Goal: Task Accomplishment & Management: Manage account settings

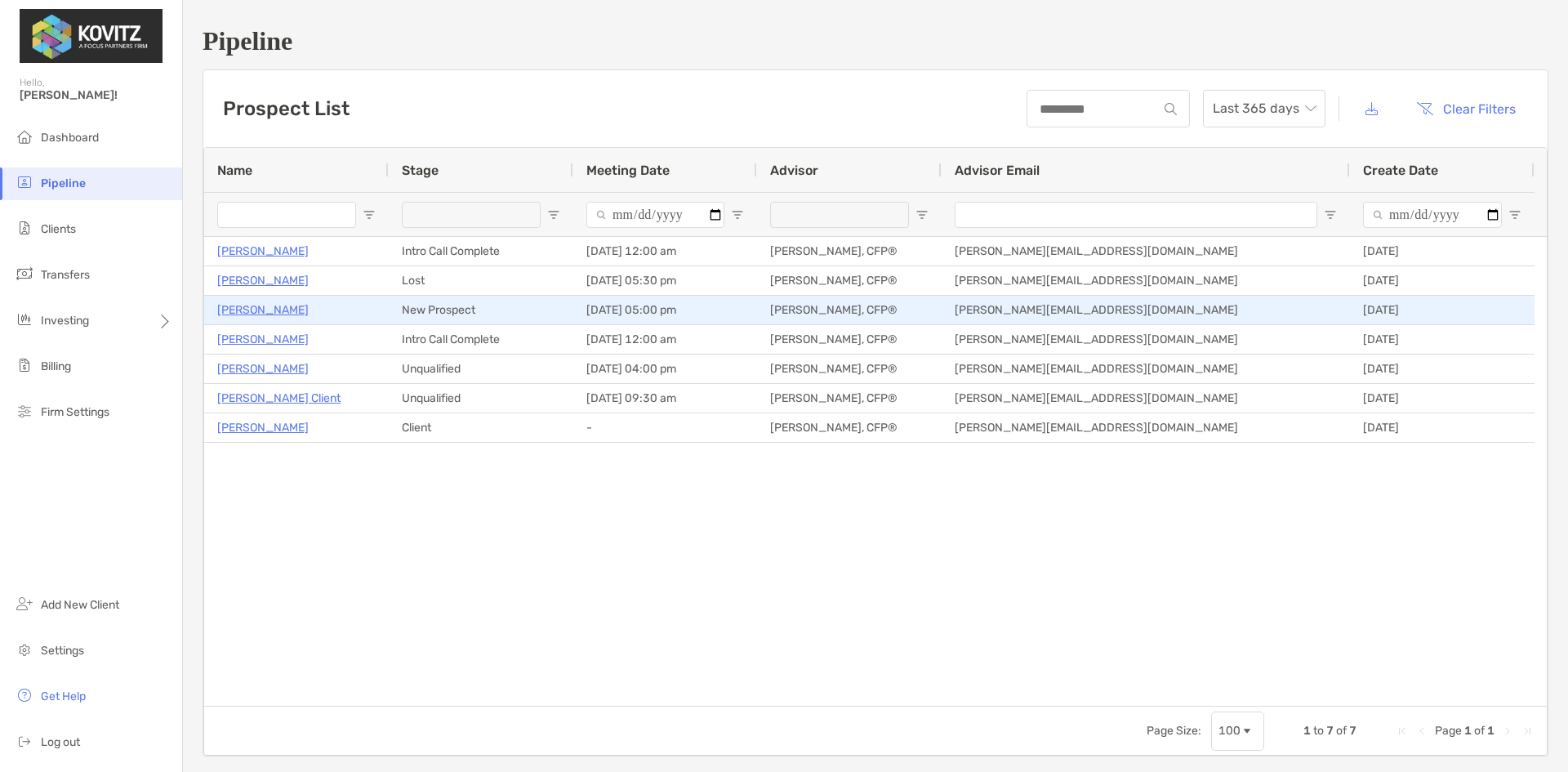
click at [262, 312] on p "[PERSON_NAME]" at bounding box center [263, 310] width 91 height 20
click at [254, 309] on p "[PERSON_NAME]" at bounding box center [263, 310] width 91 height 20
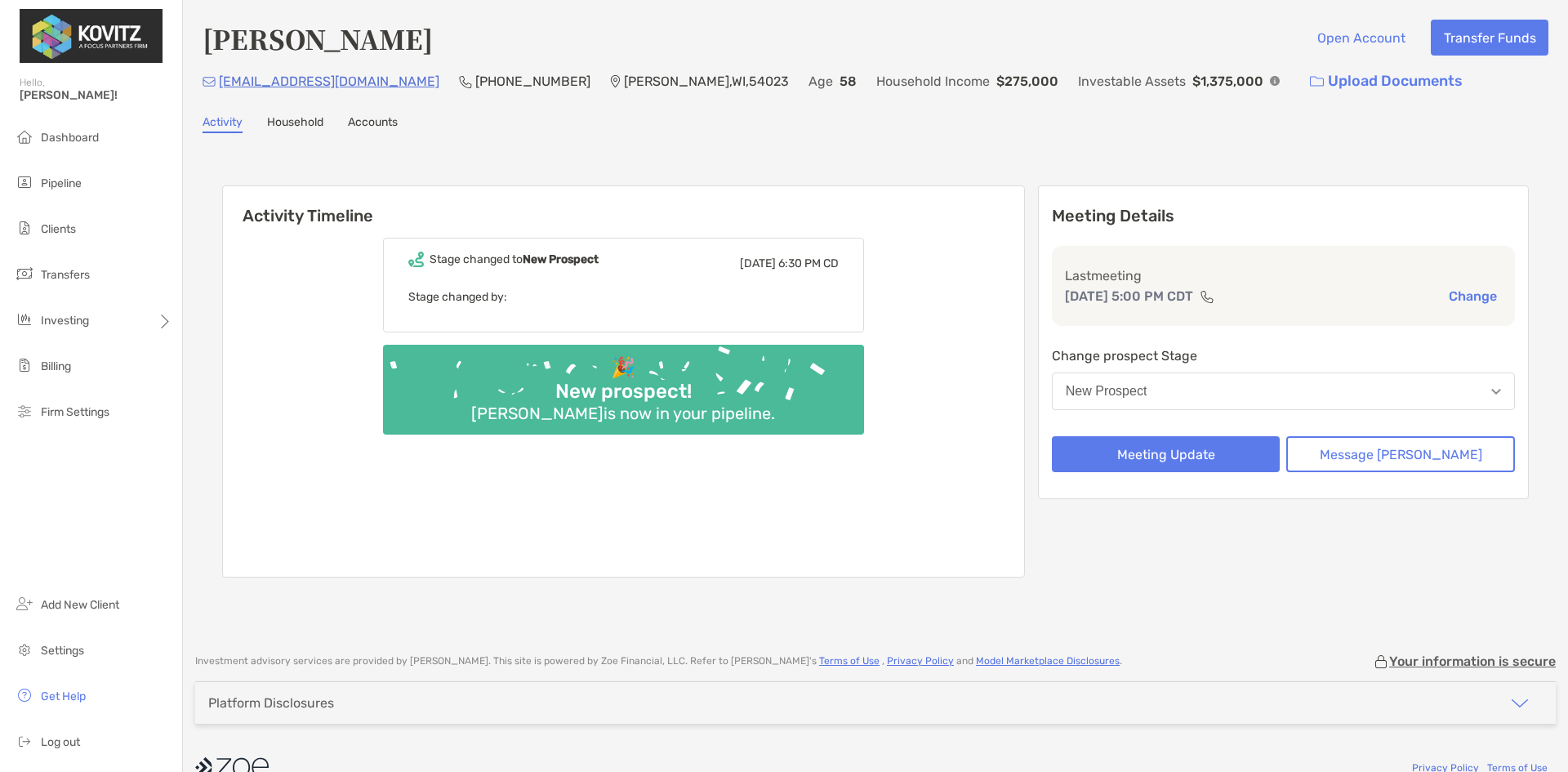
click at [1148, 386] on div "New Prospect" at bounding box center [1106, 392] width 82 height 15
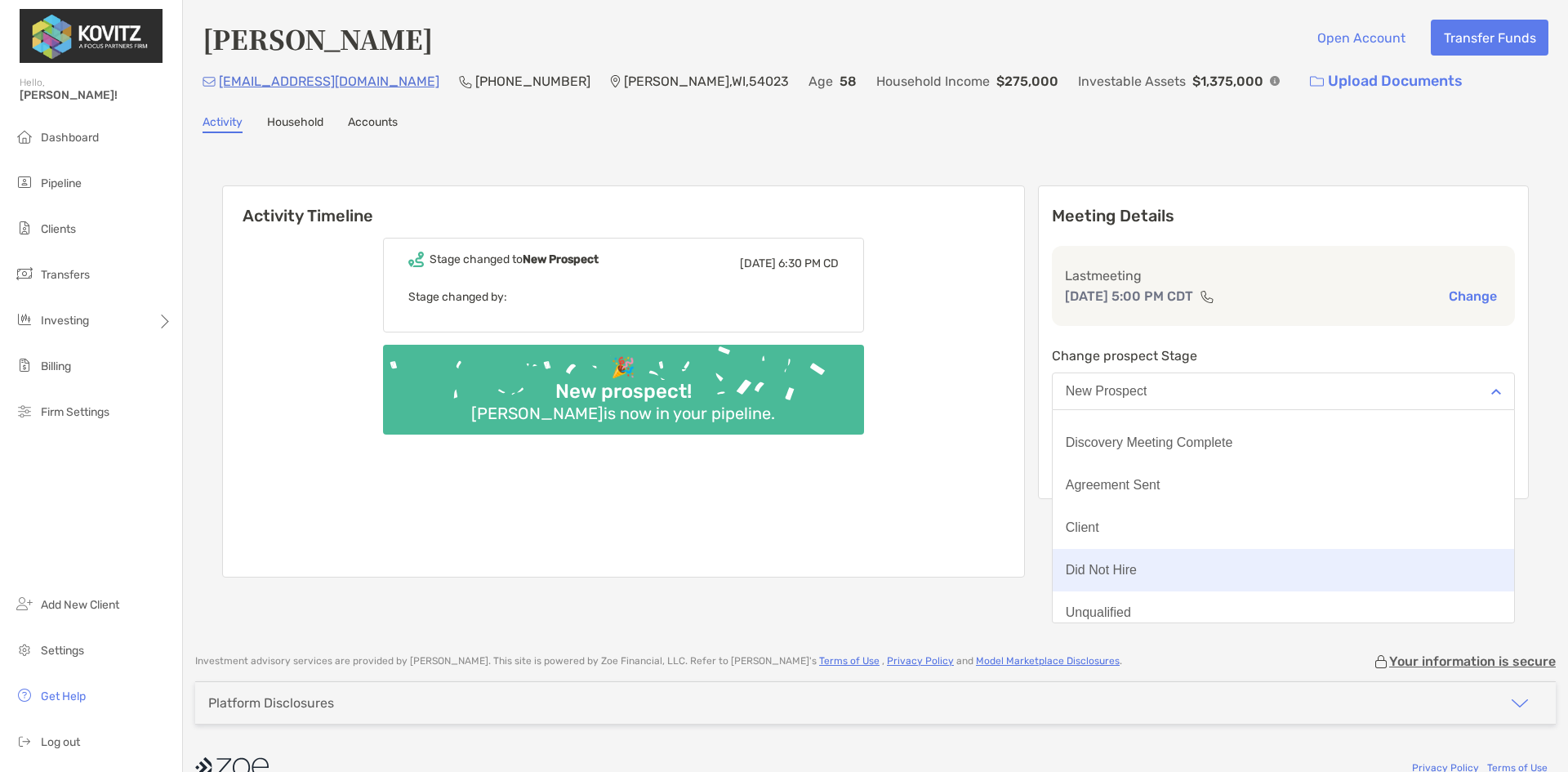
scroll to position [127, 0]
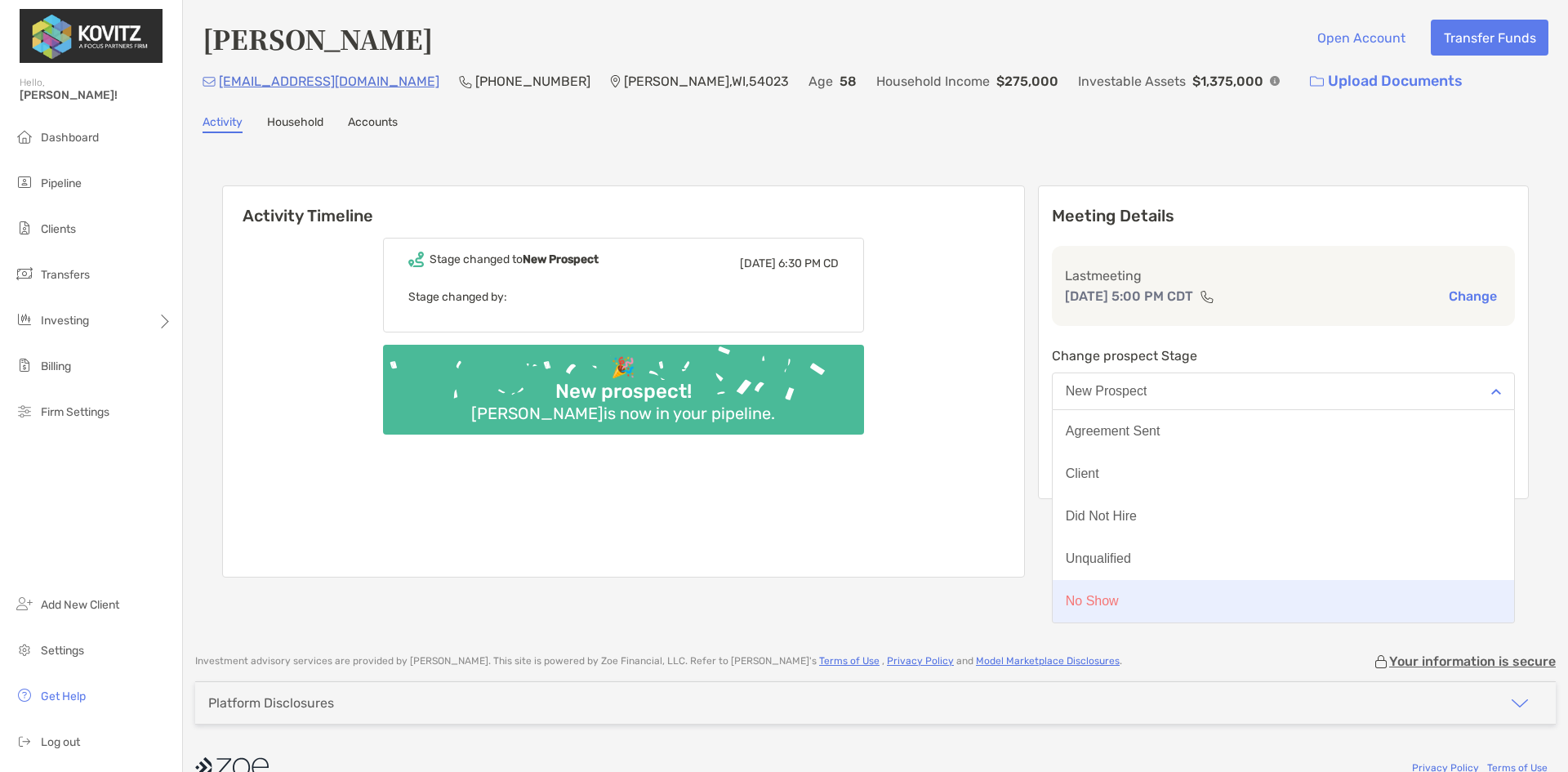
click at [1222, 597] on button "No Show" at bounding box center [1283, 602] width 462 height 42
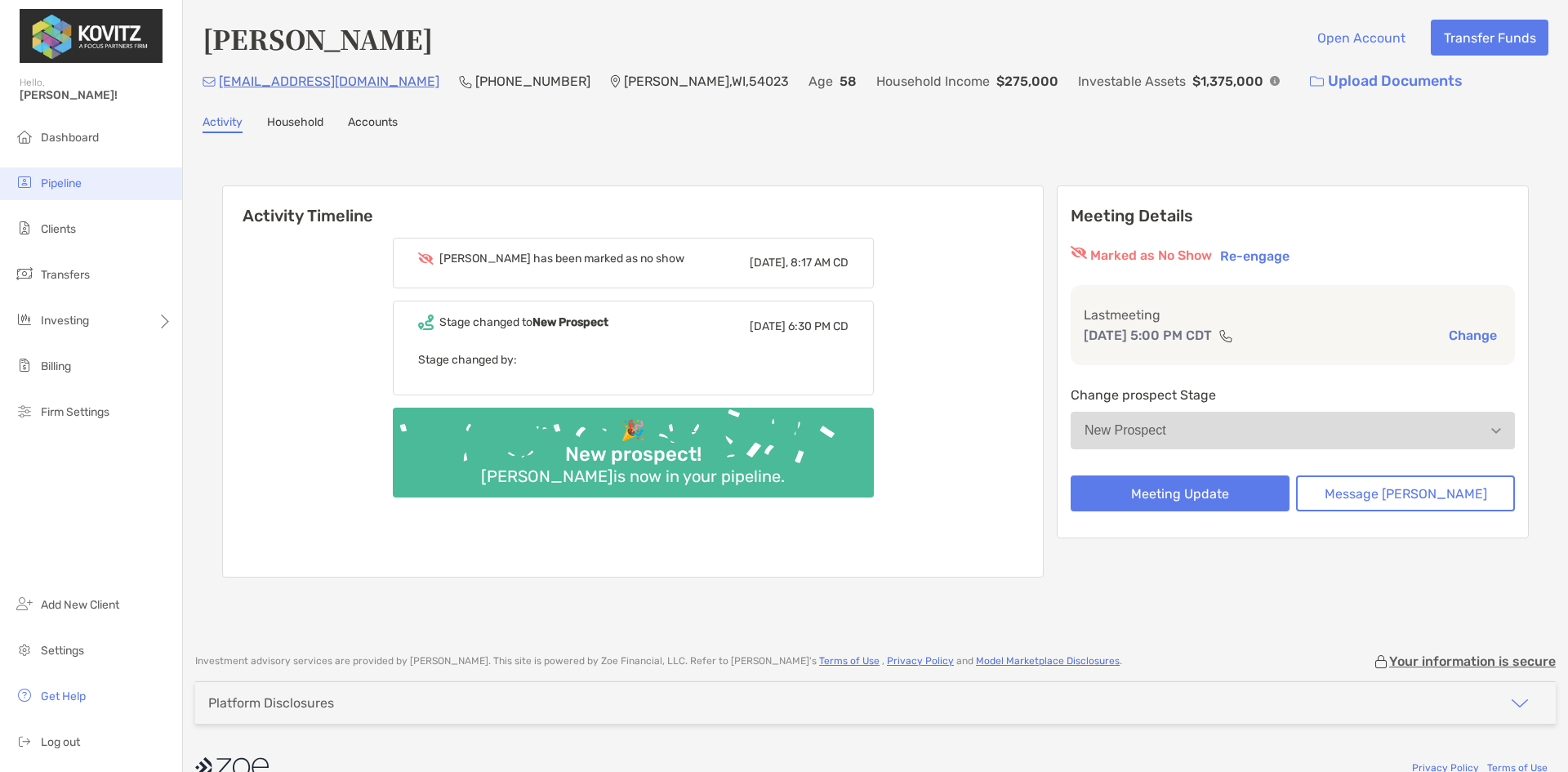
click at [74, 186] on span "Pipeline" at bounding box center [61, 183] width 41 height 14
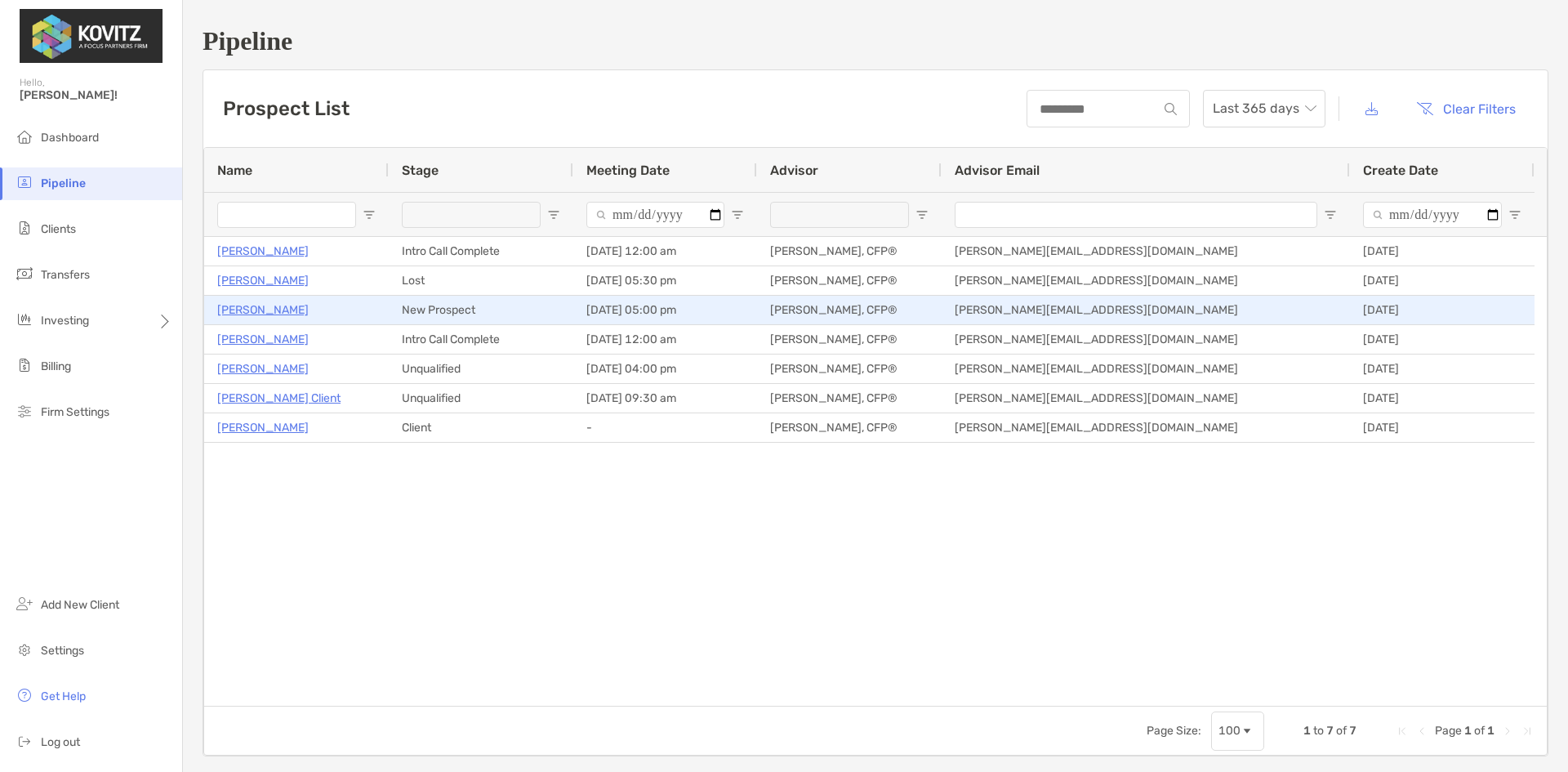
click at [258, 311] on p "[PERSON_NAME]" at bounding box center [263, 310] width 91 height 20
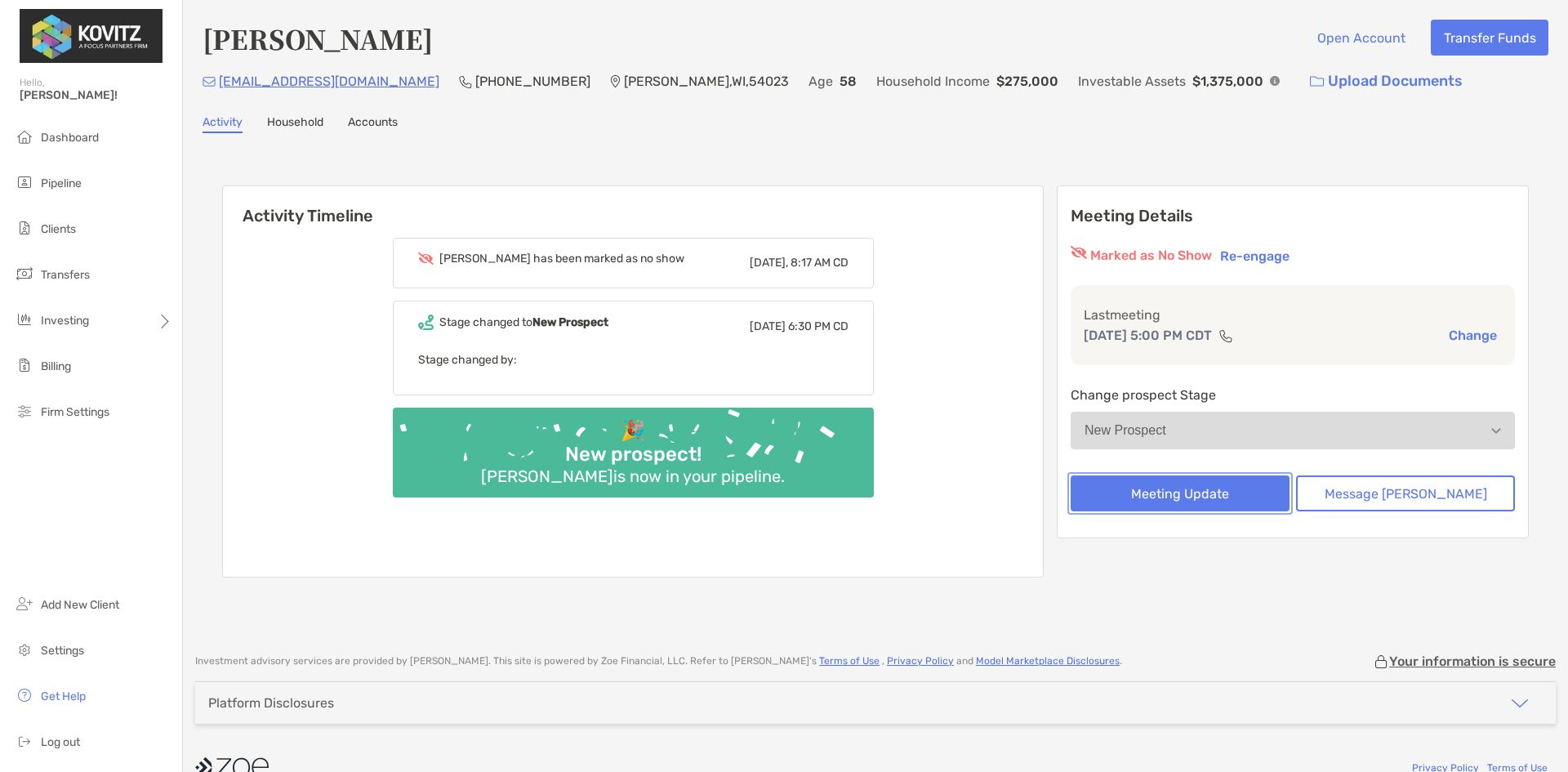
click at [1209, 491] on button "Meeting Update" at bounding box center [1180, 493] width 219 height 36
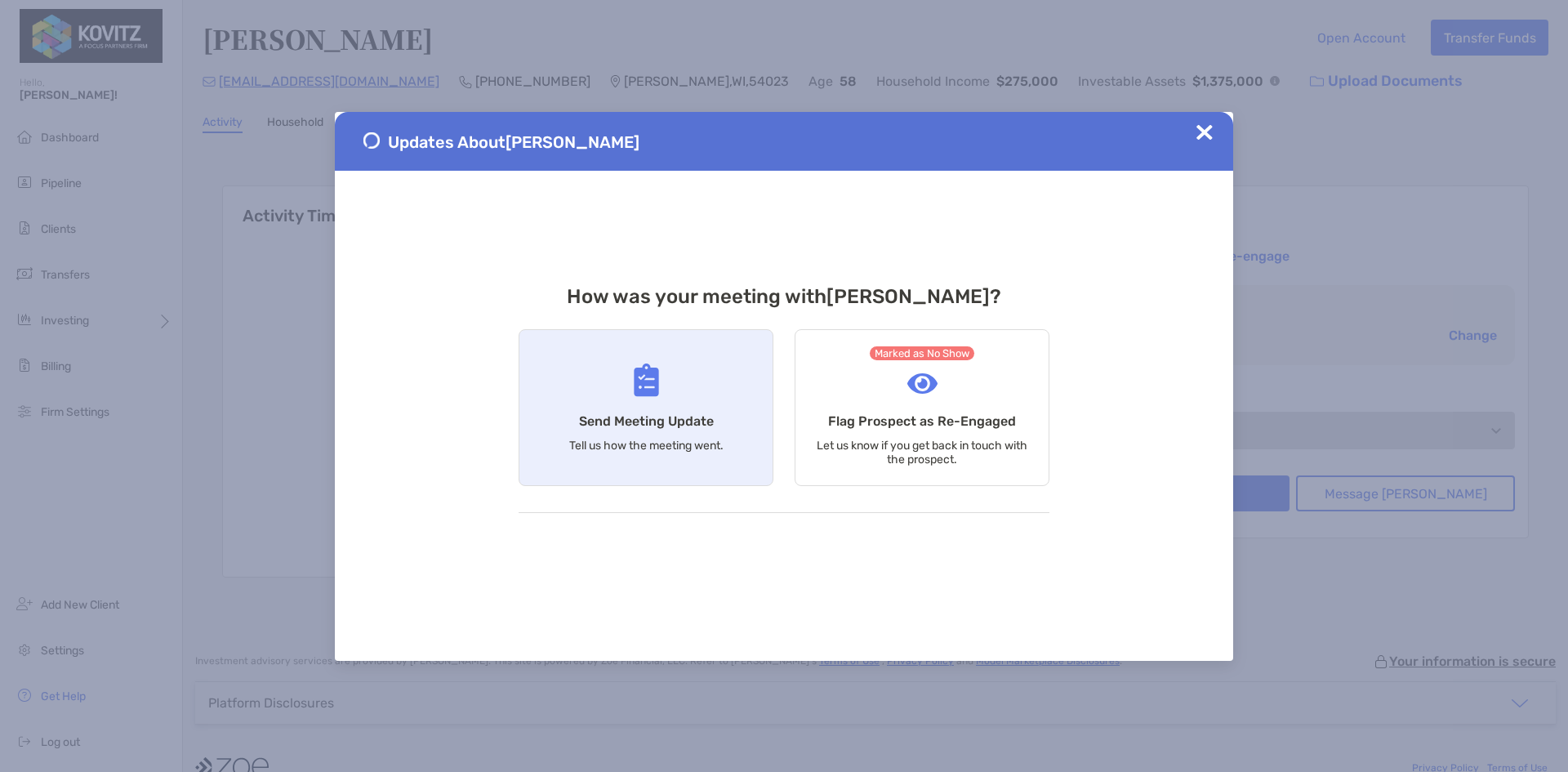
click at [699, 390] on div "Send Meeting Update Tell us how the meeting went." at bounding box center [646, 407] width 255 height 157
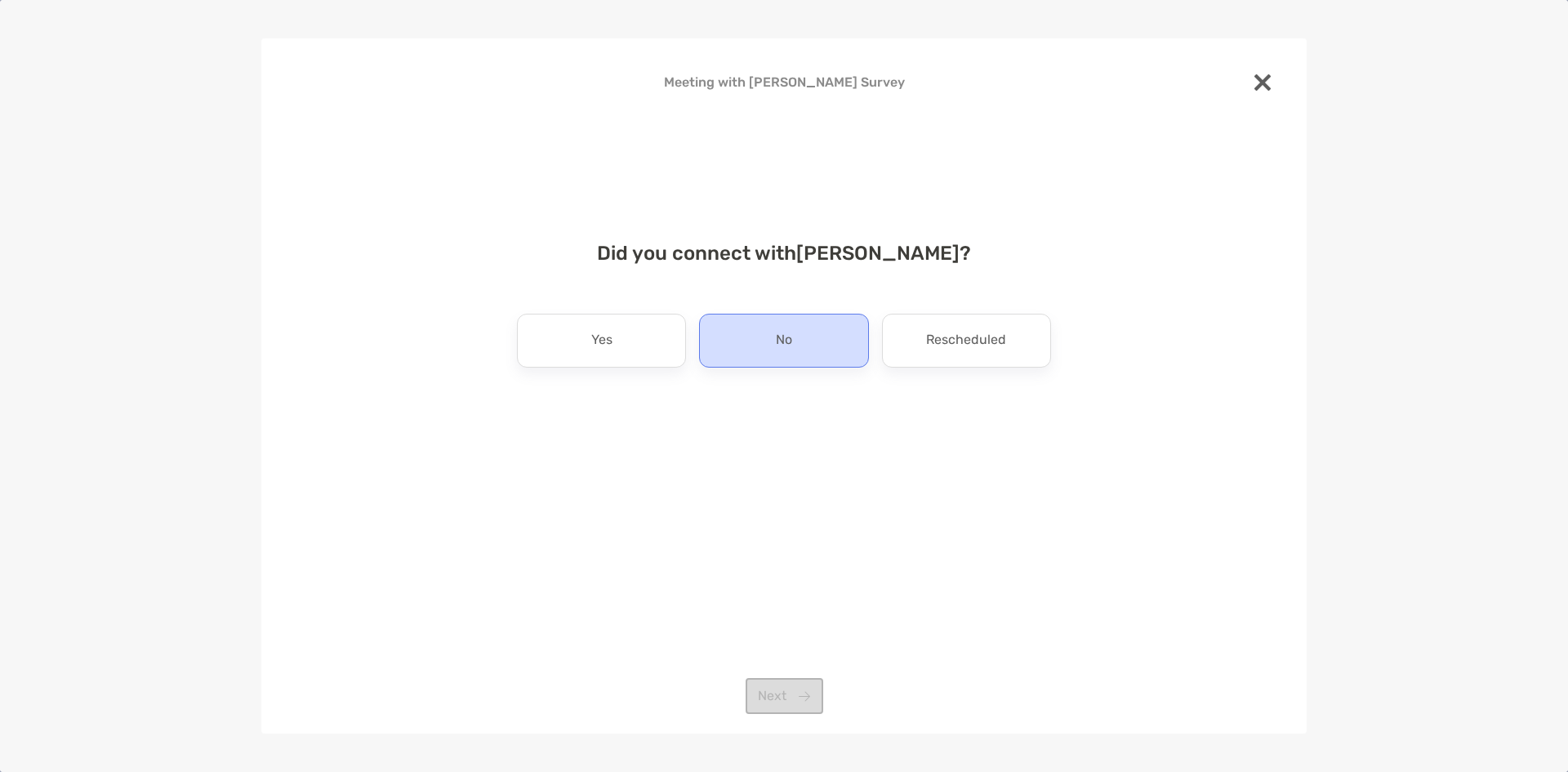
click at [813, 344] on div "No" at bounding box center [784, 340] width 170 height 54
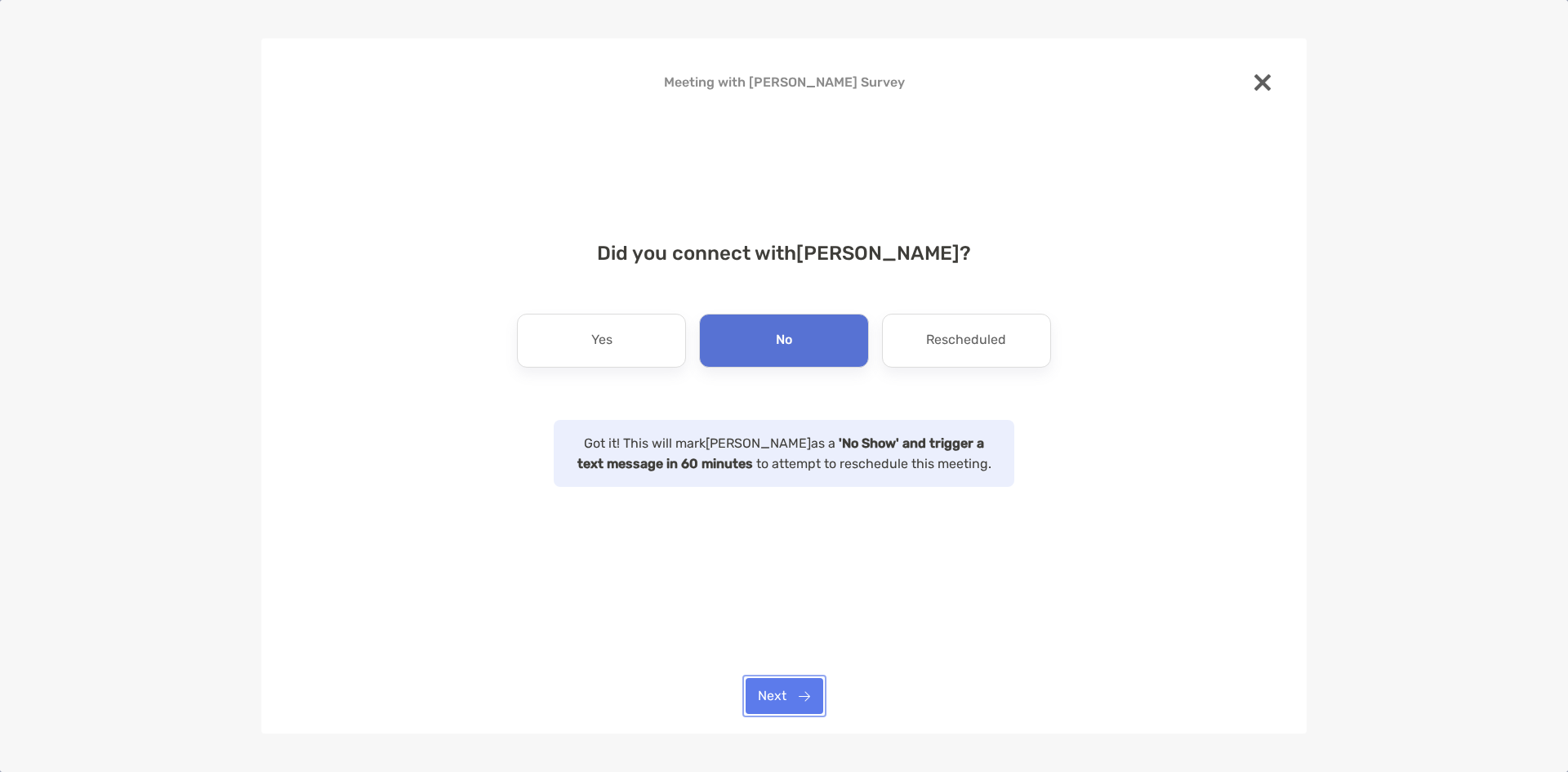
click at [779, 687] on button "Next" at bounding box center [785, 696] width 77 height 36
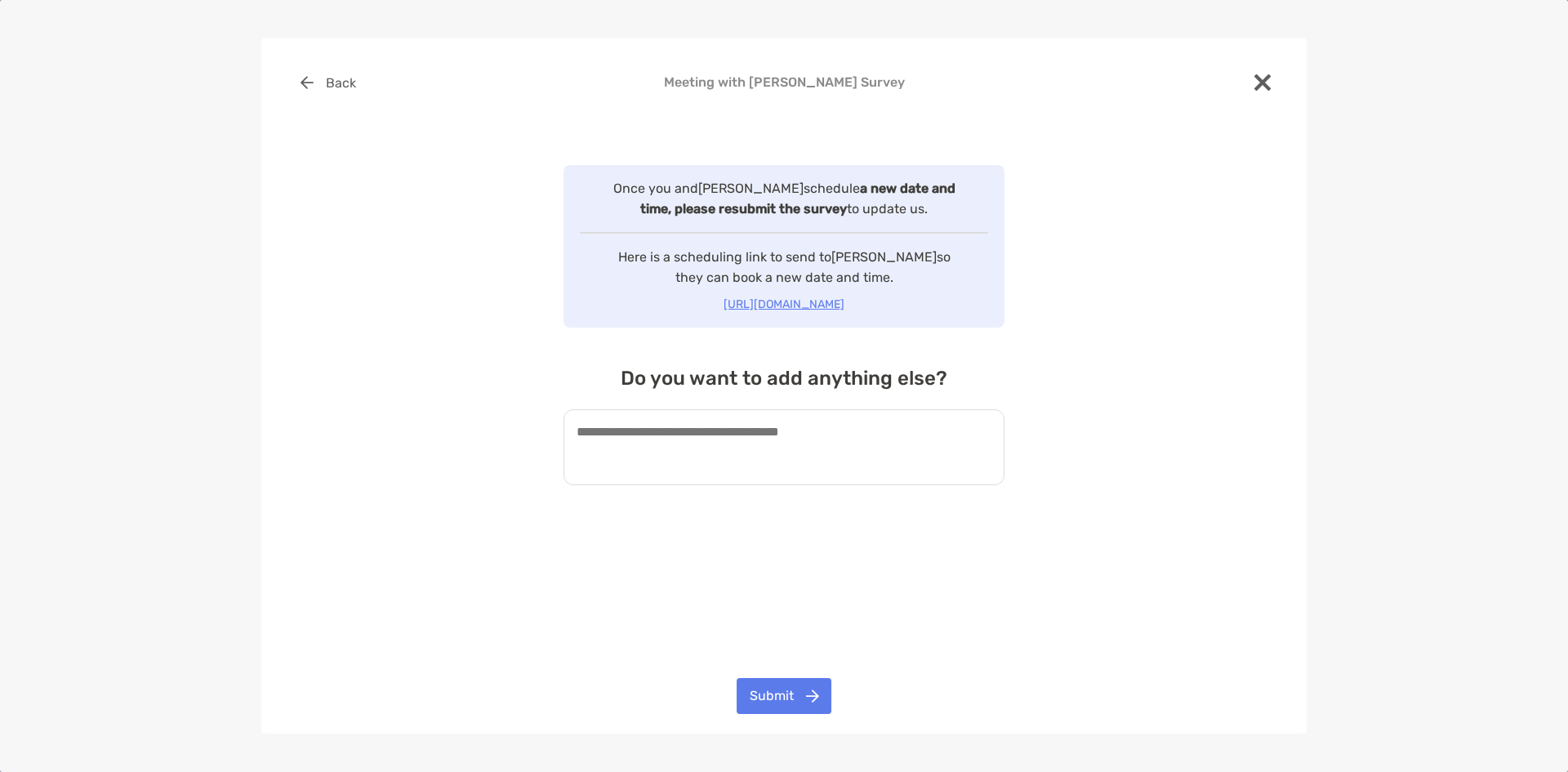
click at [786, 447] on textarea at bounding box center [784, 447] width 441 height 76
drag, startPoint x: 852, startPoint y: 303, endPoint x: 833, endPoint y: 334, distance: 36.4
click at [837, 335] on div "Once you and Jeff Demuth schedule a new date and time, please resubmit the surv…" at bounding box center [784, 328] width 441 height 327
click at [805, 302] on p "https://my.zoefin.com/reschedule/ad4ed790-82d4-11f0-aa46-2babbfc30833" at bounding box center [784, 304] width 422 height 20
click at [821, 308] on p "https://my.zoefin.com/reschedule/ad4ed790-82d4-11f0-aa46-2babbfc30833" at bounding box center [784, 304] width 422 height 20
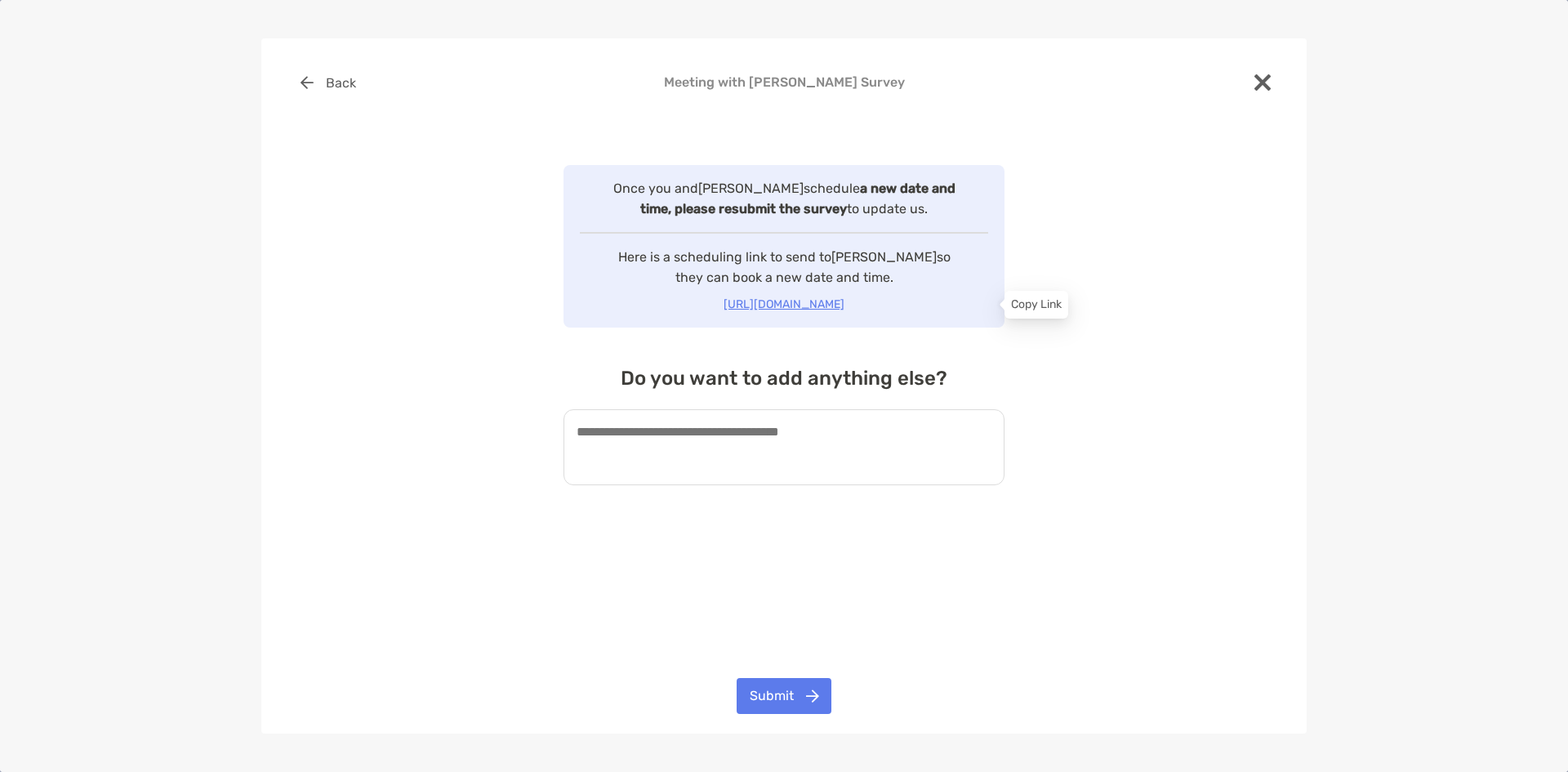
click at [1034, 305] on div "Copy Link" at bounding box center [1036, 305] width 64 height 28
click at [966, 304] on p "https://my.zoefin.com/reschedule/ad4ed790-82d4-11f0-aa46-2babbfc30833" at bounding box center [784, 304] width 422 height 20
drag, startPoint x: 999, startPoint y: 304, endPoint x: 576, endPoint y: 306, distance: 423.0
click at [576, 306] on div "Once you and Jeff Demuth schedule a new date and time, please resubmit the surv…" at bounding box center [784, 246] width 441 height 162
copy p "https://my.zoefin.com/reschedule/ad4ed790-82d4-11f0-aa46-2babbfc30833"
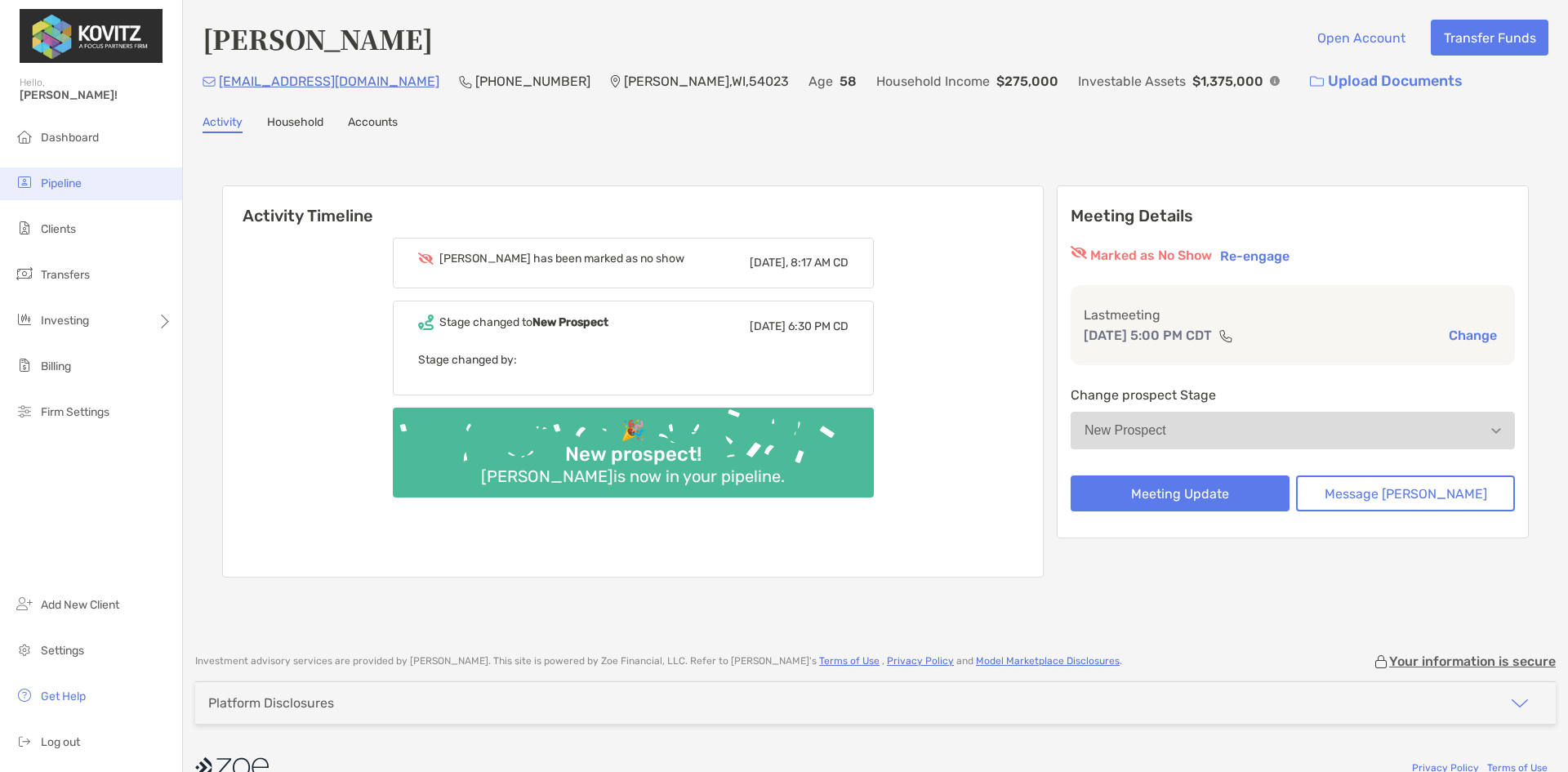
click at [62, 190] on span "Pipeline" at bounding box center [61, 183] width 41 height 14
